Goal: Find specific page/section: Find specific page/section

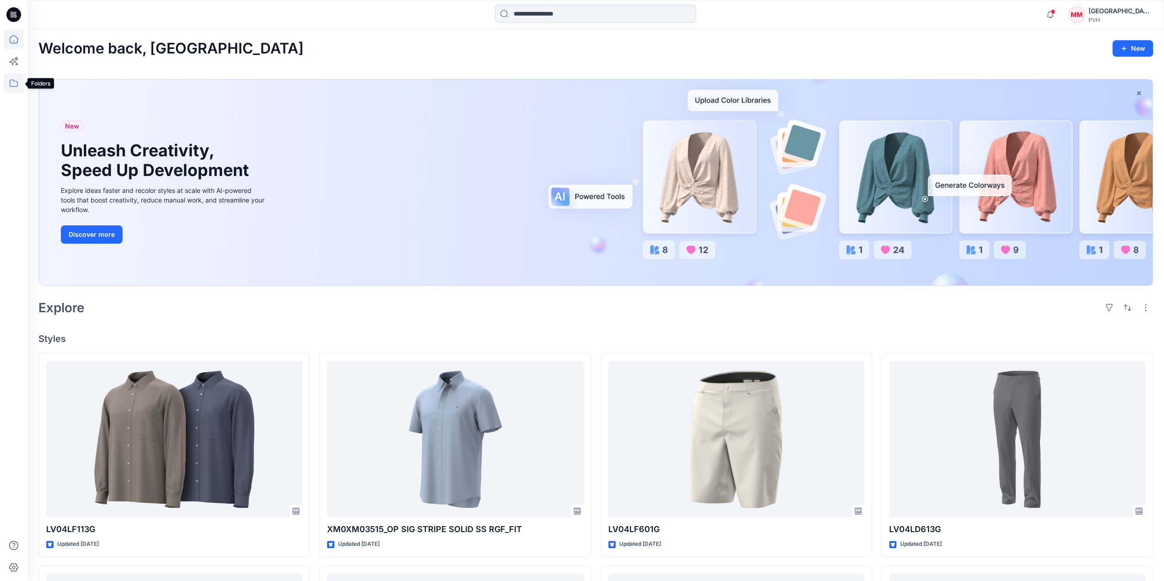
click at [12, 85] on icon at bounding box center [14, 83] width 20 height 20
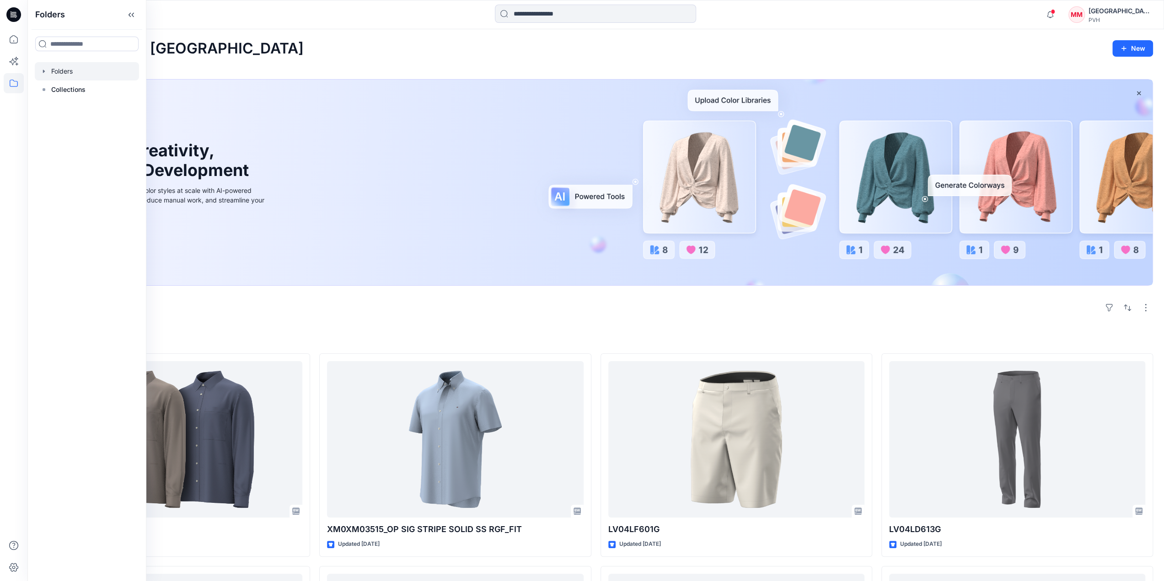
click at [52, 75] on div at bounding box center [87, 71] width 104 height 18
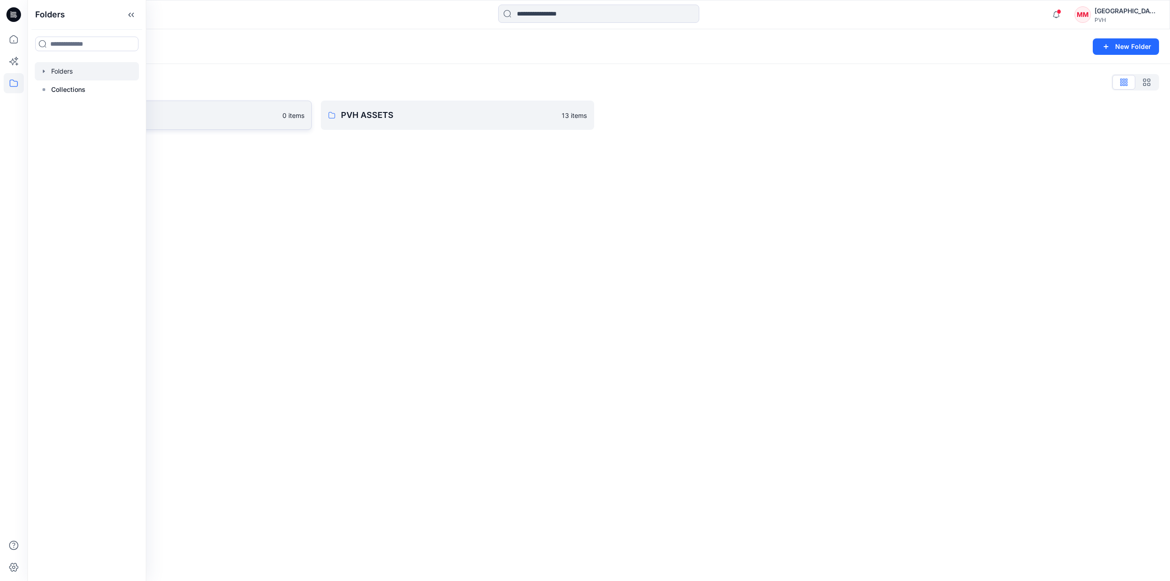
click at [240, 119] on p "[GEOGRAPHIC_DATA]" at bounding box center [168, 115] width 219 height 13
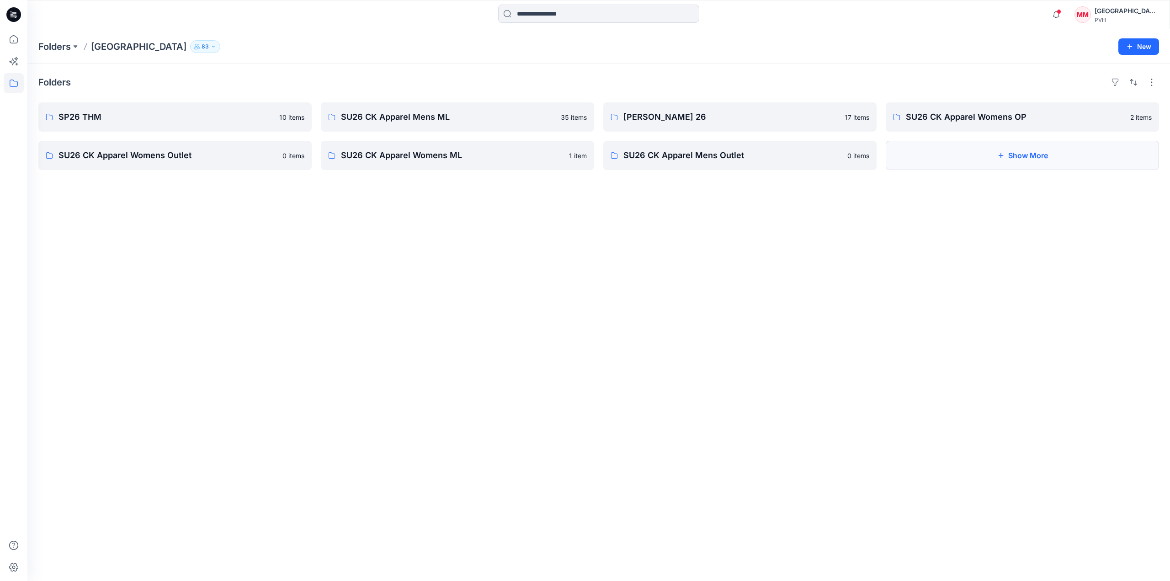
click at [911, 157] on button "Show More" at bounding box center [1022, 155] width 273 height 29
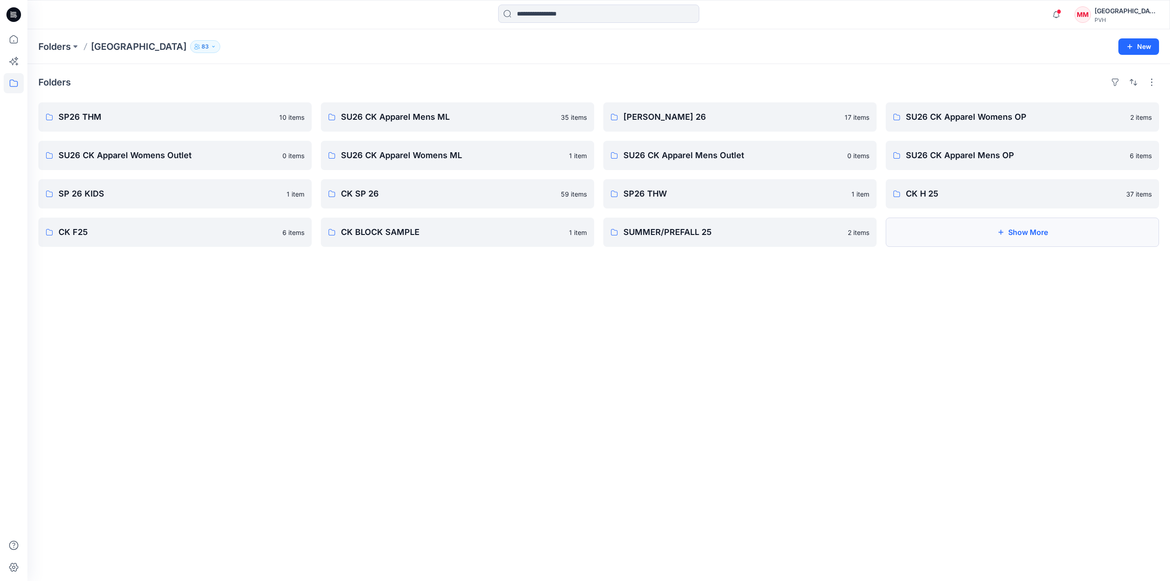
click at [1016, 231] on button "Show More" at bounding box center [1022, 232] width 273 height 29
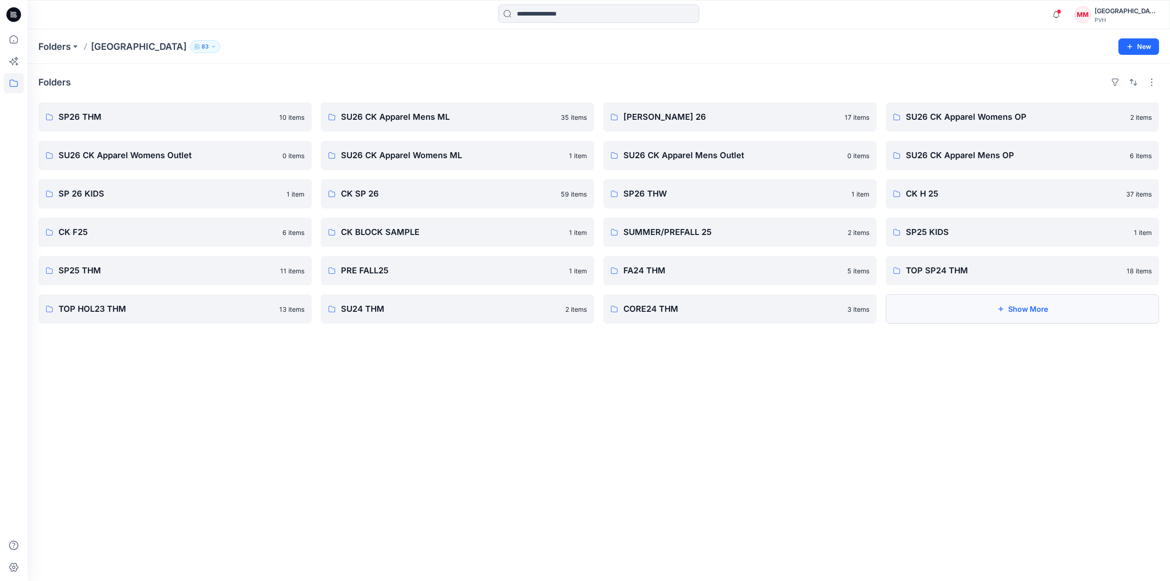
click at [979, 313] on button "Show More" at bounding box center [1022, 308] width 273 height 29
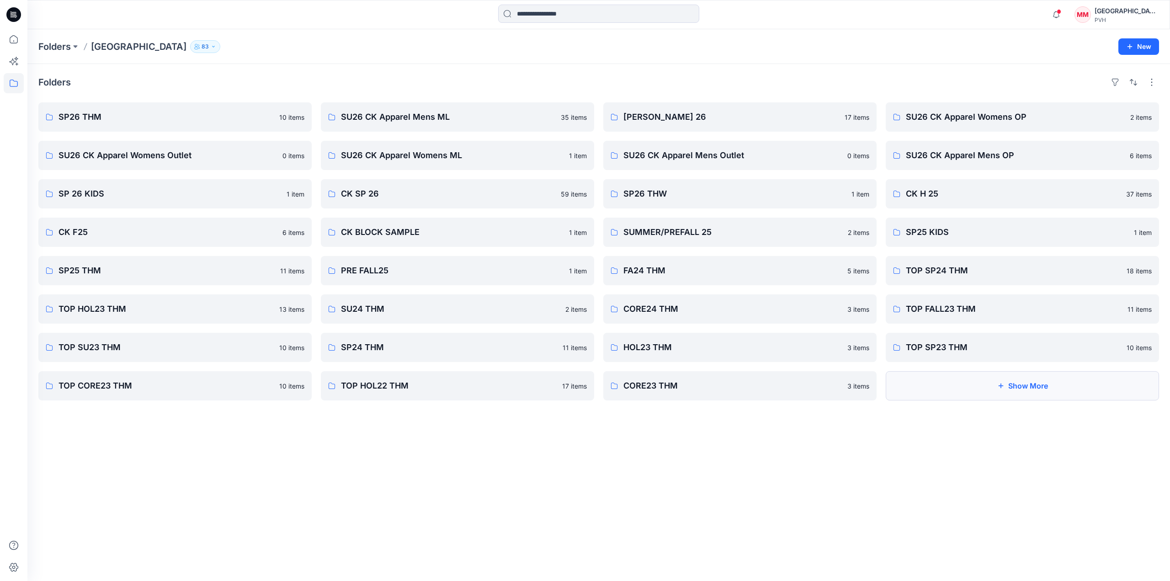
click at [959, 392] on button "Show More" at bounding box center [1022, 385] width 273 height 29
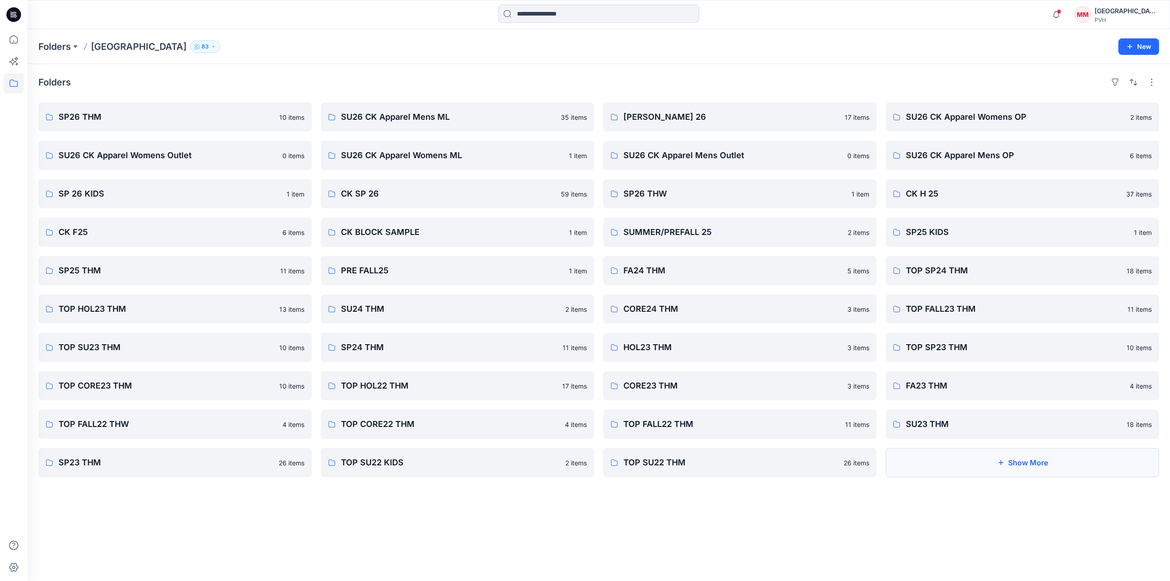
click at [934, 459] on button "Show More" at bounding box center [1022, 462] width 273 height 29
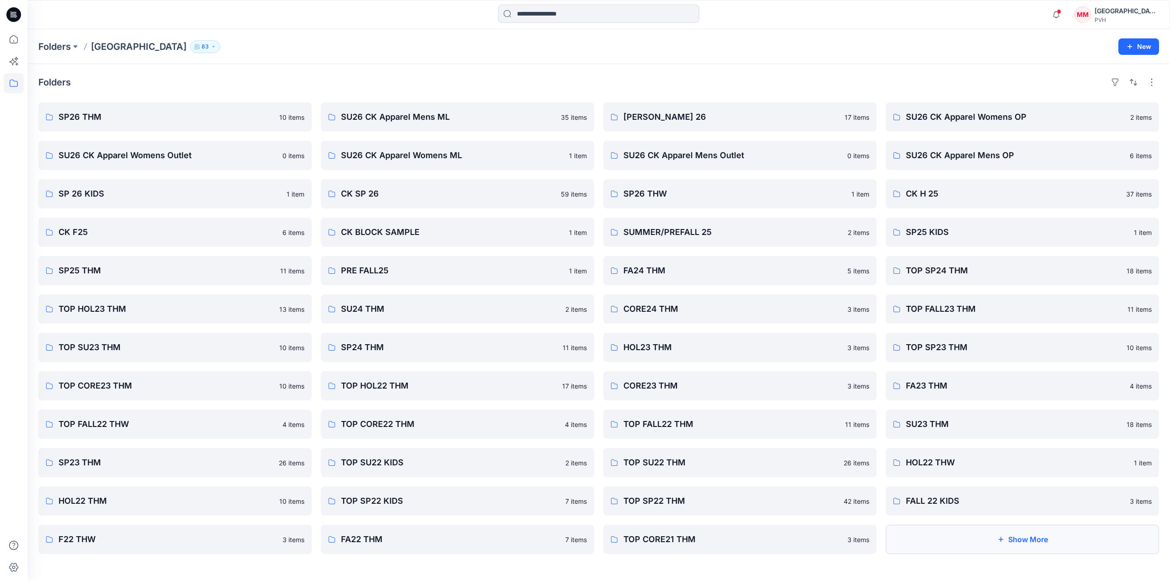
click at [953, 541] on button "Show More" at bounding box center [1022, 539] width 273 height 29
